Goal: Navigation & Orientation: Find specific page/section

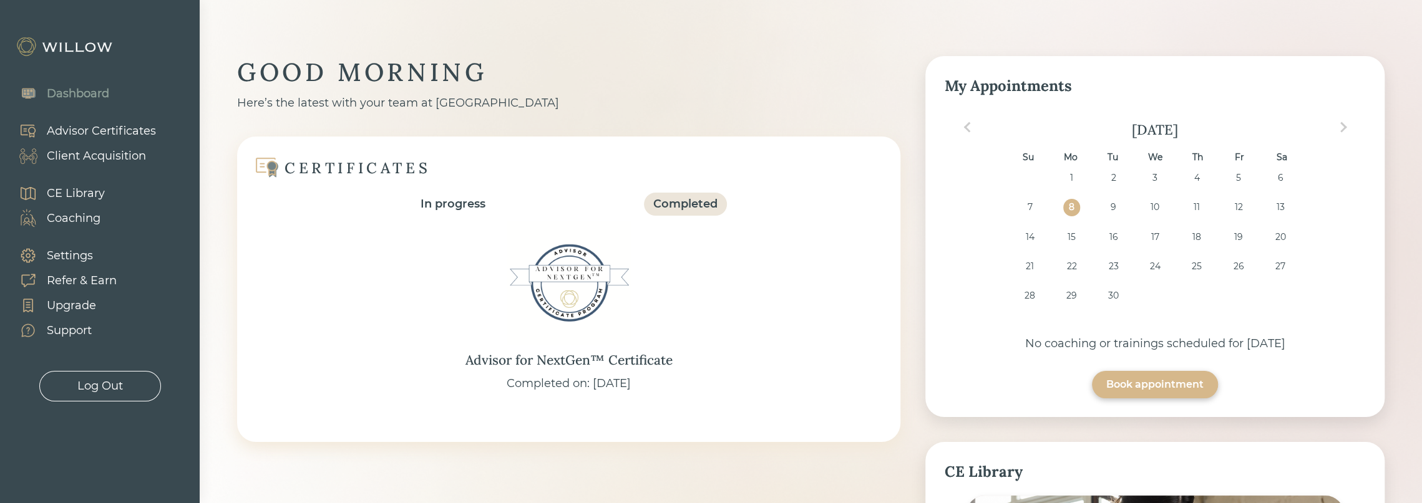
click at [98, 159] on div "Client Acquisition" at bounding box center [96, 156] width 99 height 17
click at [111, 158] on div "Client Acquisition" at bounding box center [96, 156] width 99 height 17
